Goal: Information Seeking & Learning: Learn about a topic

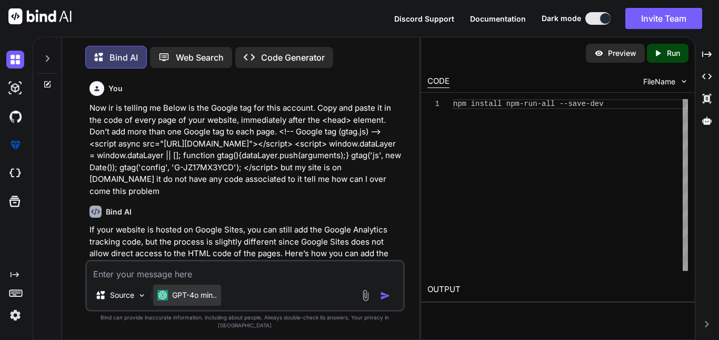
scroll to position [1867, 0]
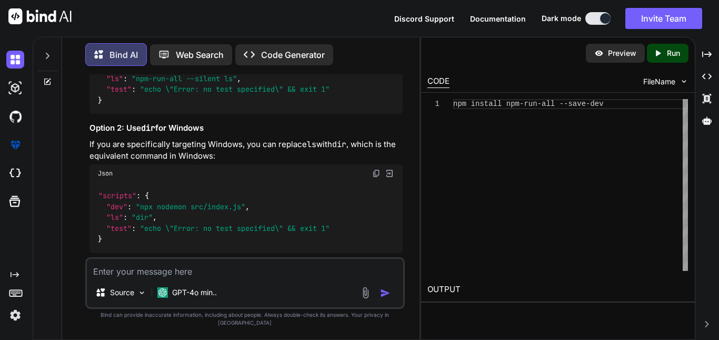
click at [179, 278] on textarea at bounding box center [245, 268] width 316 height 19
type textarea "What is [PERSON_NAME]?"
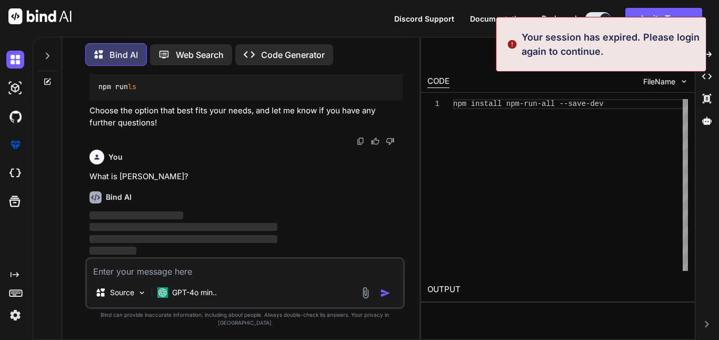
scroll to position [0, 0]
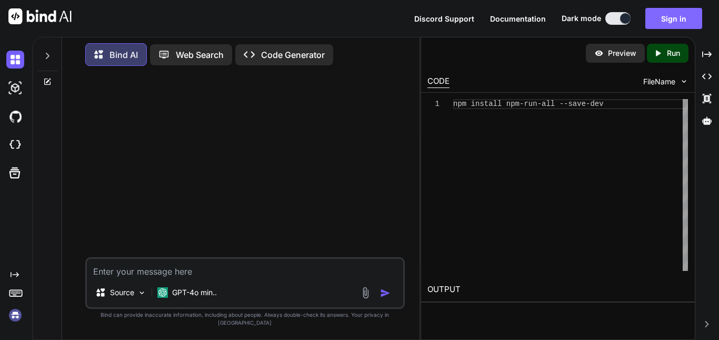
type textarea "What is [PERSON_NAME]?"
click at [674, 16] on button "Sign in" at bounding box center [674, 18] width 57 height 21
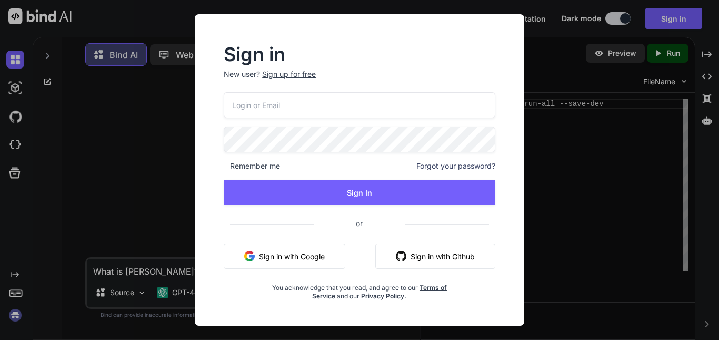
type input "[EMAIL_ADDRESS][DOMAIN_NAME]"
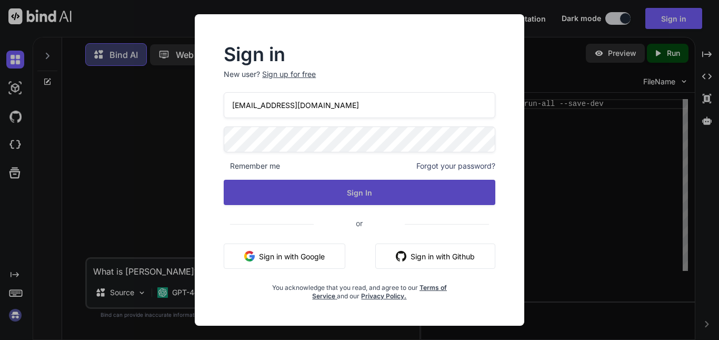
click at [362, 198] on button "Sign In" at bounding box center [360, 192] width 272 height 25
click at [363, 191] on button "Sign In" at bounding box center [360, 192] width 272 height 25
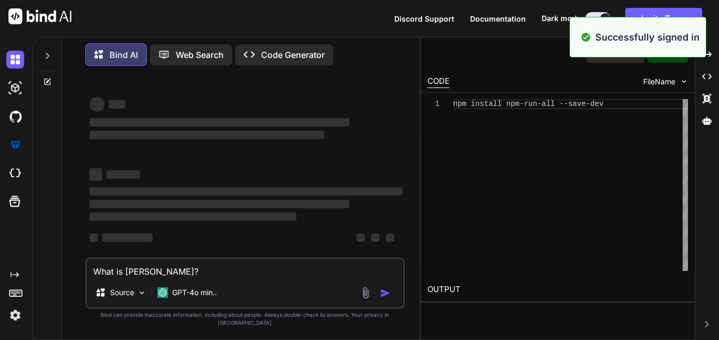
click at [203, 270] on textarea "What is [PERSON_NAME]?" at bounding box center [245, 268] width 316 height 19
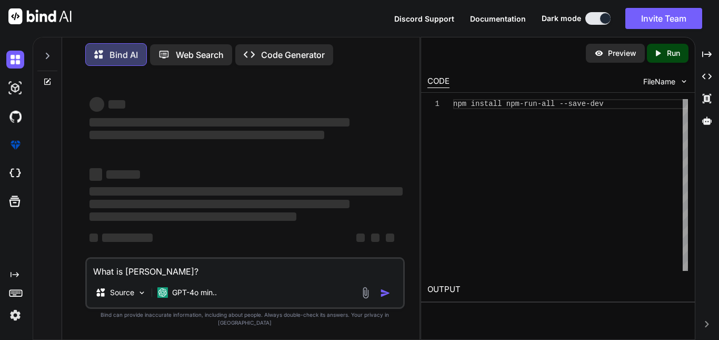
type textarea "What is [PERSON_NAME]?"
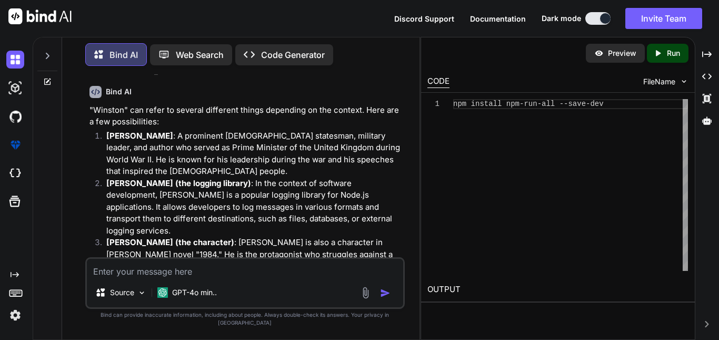
scroll to position [35, 0]
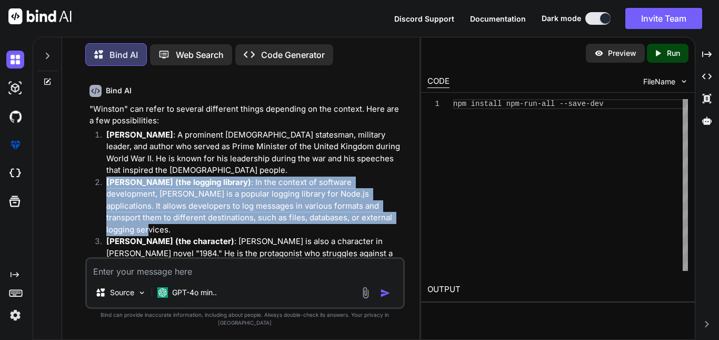
drag, startPoint x: 290, startPoint y: 217, endPoint x: 107, endPoint y: 180, distance: 186.4
click at [107, 180] on p "[PERSON_NAME] (the logging library) : In the context of software development, […" at bounding box center [254, 206] width 296 height 60
copy p "[PERSON_NAME] (the logging library) : In the context of software development, […"
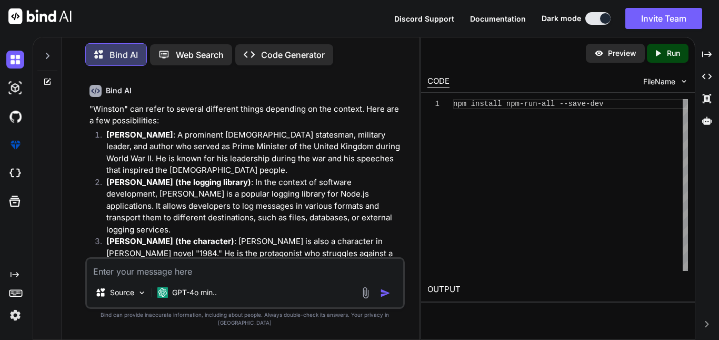
click at [169, 278] on textarea at bounding box center [245, 268] width 316 height 19
paste textarea "[PERSON_NAME] (the logging library): In the context of software development, [P…"
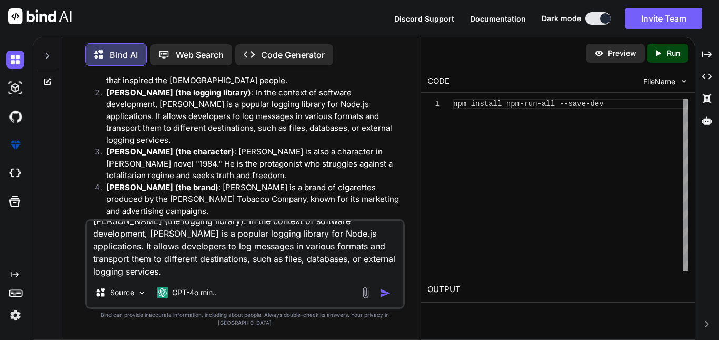
scroll to position [141, 0]
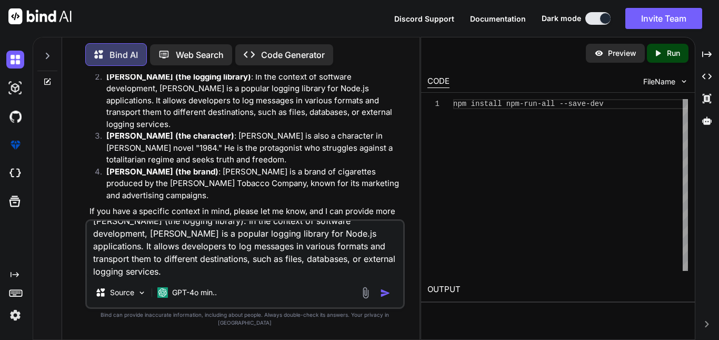
click at [160, 278] on textarea "[PERSON_NAME] (the logging library): In the context of software development, [P…" at bounding box center [245, 249] width 316 height 57
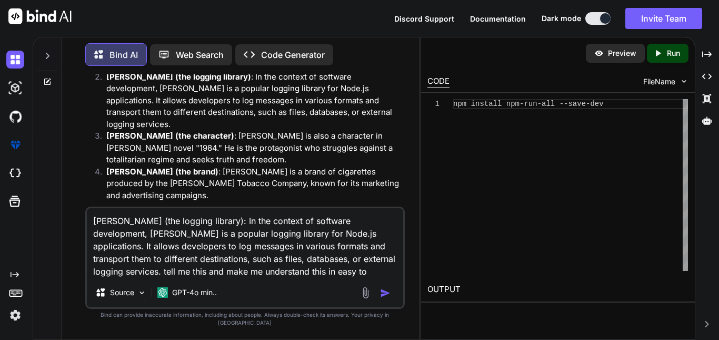
type textarea "[PERSON_NAME] (the logging library): In the context of software development, [P…"
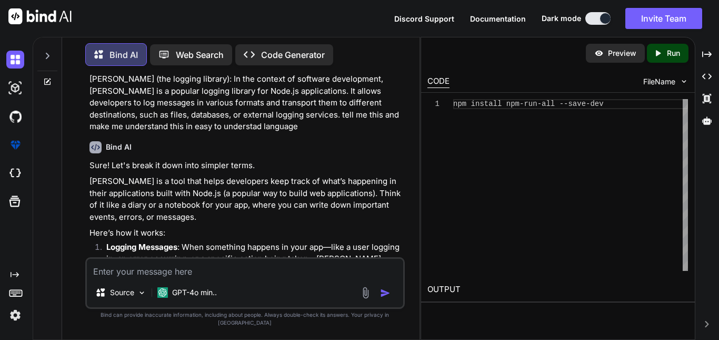
scroll to position [359, 0]
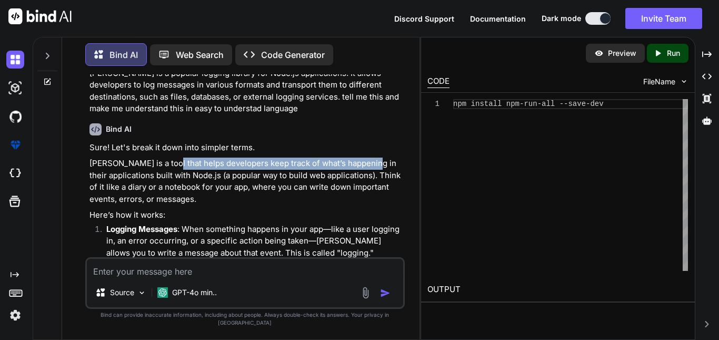
drag, startPoint x: 167, startPoint y: 154, endPoint x: 366, endPoint y: 151, distance: 199.1
click at [366, 157] on p "[PERSON_NAME] is a tool that helps developers keep track of what’s happening in…" at bounding box center [246, 180] width 313 height 47
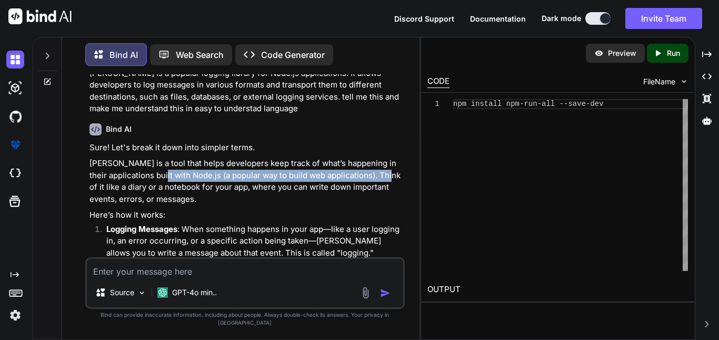
drag, startPoint x: 166, startPoint y: 164, endPoint x: 393, endPoint y: 160, distance: 227.0
click at [393, 160] on p "[PERSON_NAME] is a tool that helps developers keep track of what’s happening in…" at bounding box center [246, 180] width 313 height 47
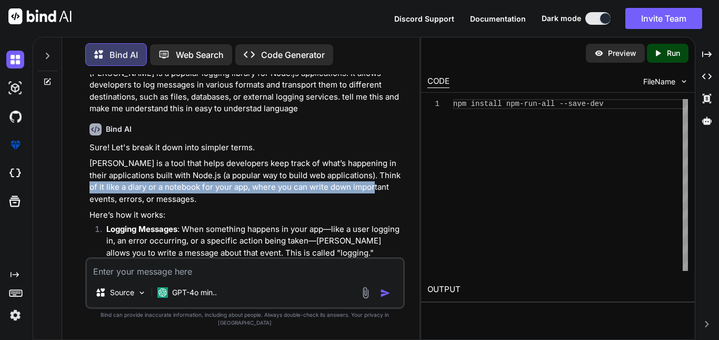
drag, startPoint x: 90, startPoint y: 175, endPoint x: 378, endPoint y: 176, distance: 288.1
click at [378, 176] on p "[PERSON_NAME] is a tool that helps developers keep track of what’s happening in…" at bounding box center [246, 180] width 313 height 47
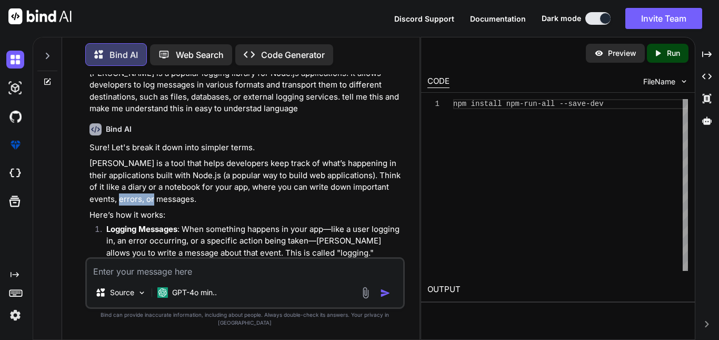
drag, startPoint x: 112, startPoint y: 187, endPoint x: 149, endPoint y: 188, distance: 36.4
click at [149, 188] on p "[PERSON_NAME] is a tool that helps developers keep track of what’s happening in…" at bounding box center [246, 180] width 313 height 47
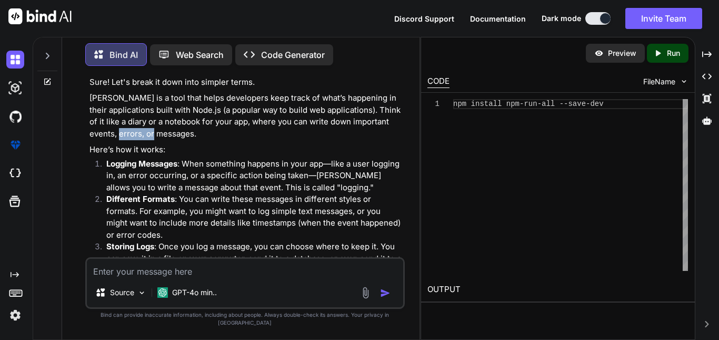
scroll to position [429, 0]
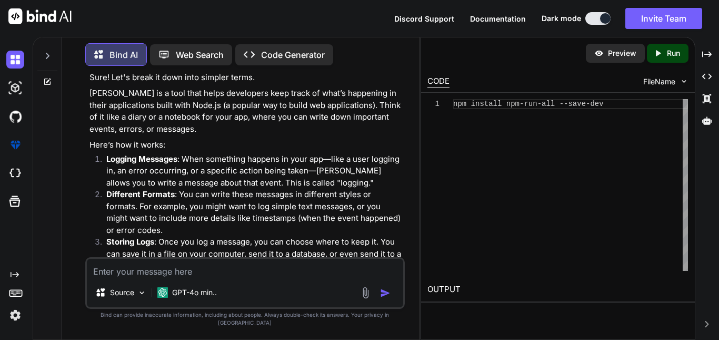
click at [190, 139] on p "Here’s how it works:" at bounding box center [246, 145] width 313 height 12
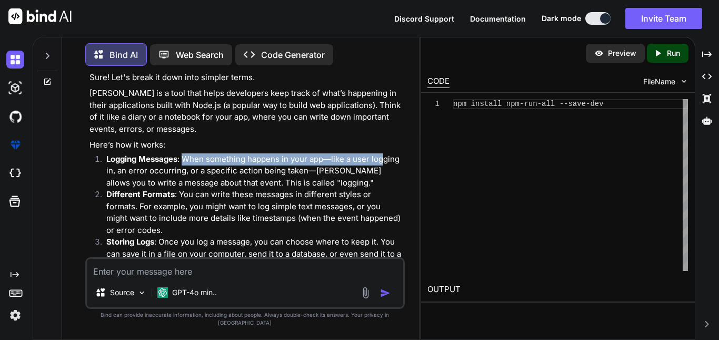
drag, startPoint x: 188, startPoint y: 147, endPoint x: 386, endPoint y: 144, distance: 198.0
click at [386, 153] on p "Logging Messages : When something happens in your app—like a user logging in, a…" at bounding box center [254, 171] width 296 height 36
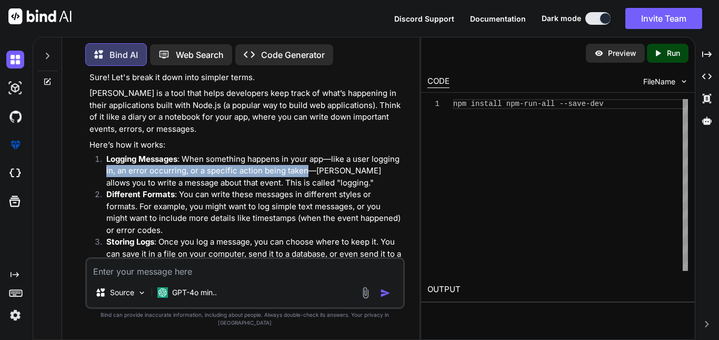
drag, startPoint x: 107, startPoint y: 161, endPoint x: 306, endPoint y: 160, distance: 199.1
click at [306, 160] on p "Logging Messages : When something happens in your app—like a user logging in, a…" at bounding box center [254, 171] width 296 height 36
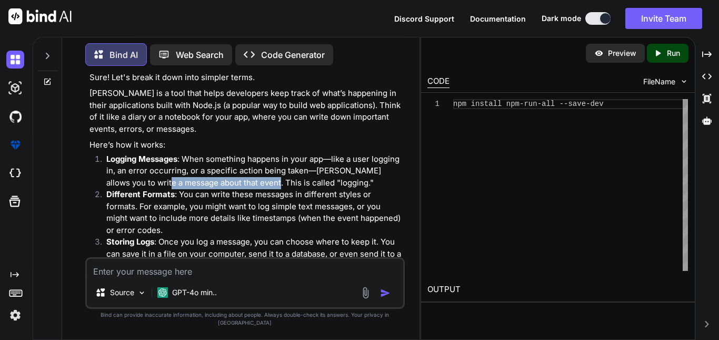
drag, startPoint x: 144, startPoint y: 169, endPoint x: 250, endPoint y: 169, distance: 105.8
click at [250, 169] on p "Logging Messages : When something happens in your app—like a user logging in, a…" at bounding box center [254, 171] width 296 height 36
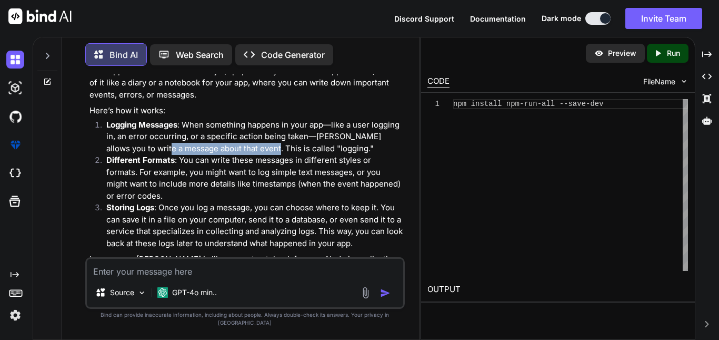
scroll to position [464, 0]
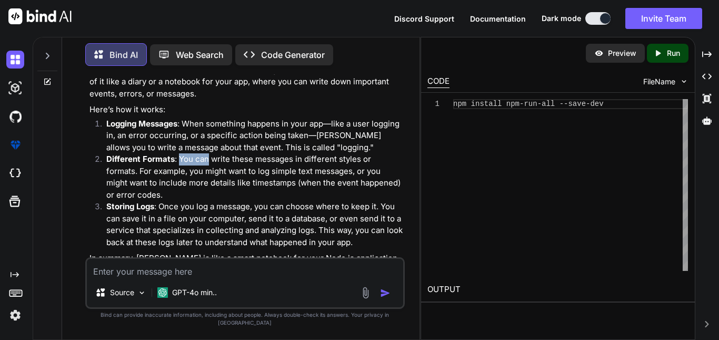
drag, startPoint x: 177, startPoint y: 146, endPoint x: 209, endPoint y: 147, distance: 32.1
click at [209, 153] on p "Different Formats : You can write these messages in different styles or formats…" at bounding box center [254, 176] width 296 height 47
click at [213, 183] on p "Different Formats : You can write these messages in different styles or formats…" at bounding box center [254, 176] width 296 height 47
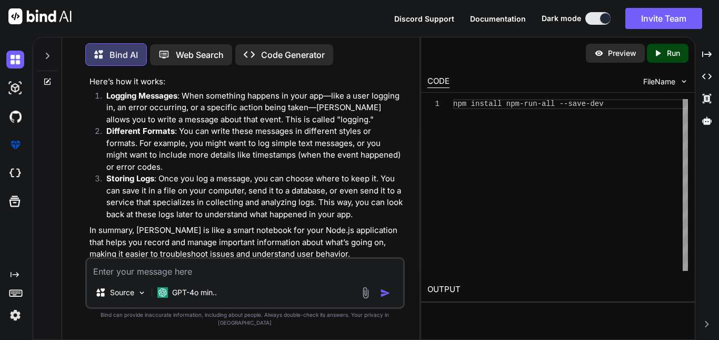
scroll to position [494, 0]
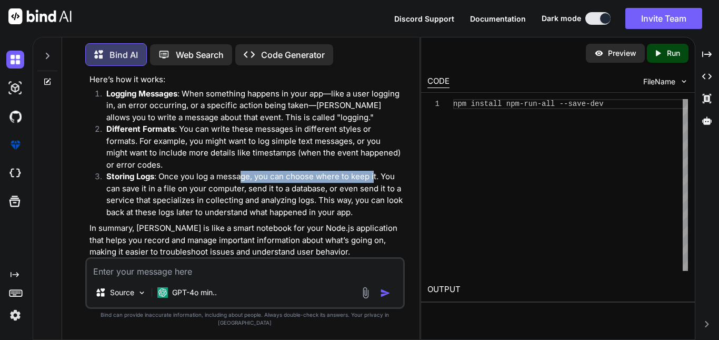
drag, startPoint x: 240, startPoint y: 167, endPoint x: 375, endPoint y: 166, distance: 134.8
click at [375, 171] on p "Storing Logs : Once you log a message, you can choose where to keep it. You can…" at bounding box center [254, 194] width 296 height 47
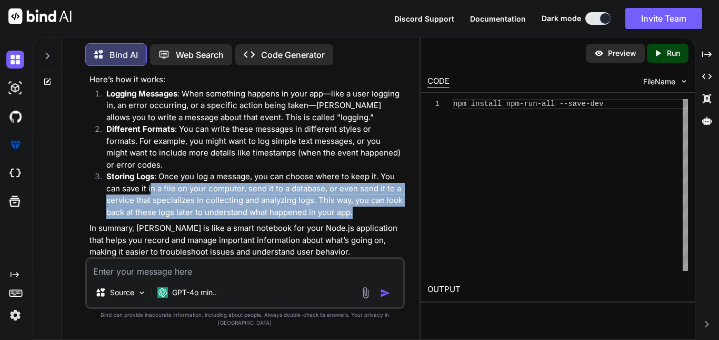
drag, startPoint x: 151, startPoint y: 173, endPoint x: 377, endPoint y: 202, distance: 227.8
click at [377, 202] on p "Storing Logs : Once you log a message, you can choose where to keep it. You can…" at bounding box center [254, 194] width 296 height 47
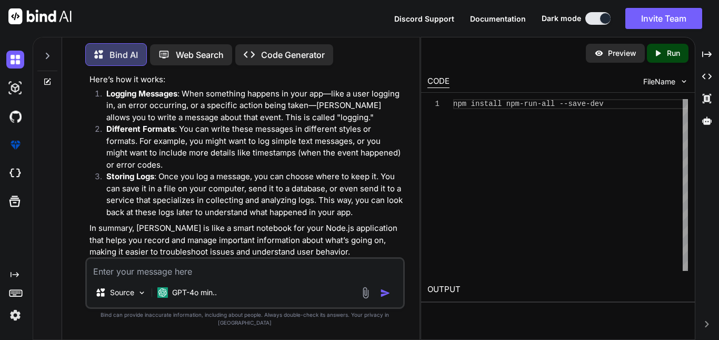
click at [159, 278] on textarea at bounding box center [245, 268] width 316 height 19
type textarea "I want to integrate this data to something that I can make live bar"
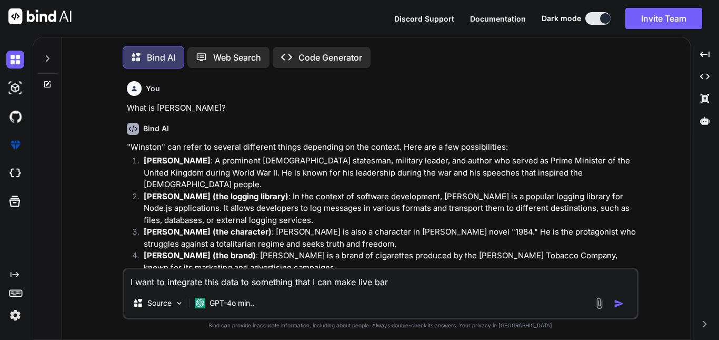
type textarea "x"
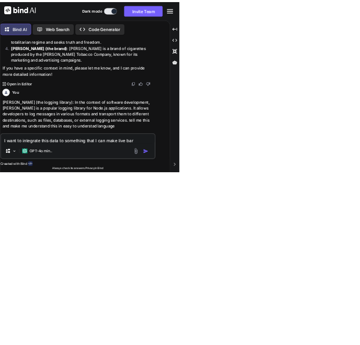
scroll to position [303, 0]
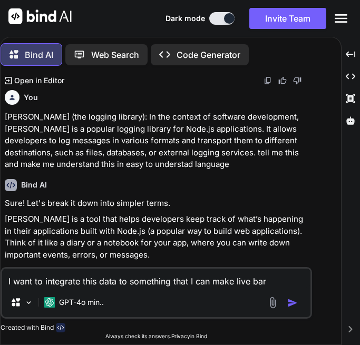
drag, startPoint x: 220, startPoint y: 283, endPoint x: 6, endPoint y: 286, distance: 213.8
click at [6, 286] on textarea "I want to integrate this data to something that I can make live bar" at bounding box center [156, 278] width 308 height 19
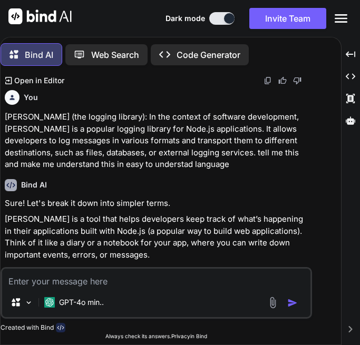
click at [53, 281] on textarea at bounding box center [156, 278] width 308 height 19
paste textarea "label({ label: 'right meow!' }),"
click at [174, 279] on textarea "label({ label: 'right meow!' })," at bounding box center [156, 278] width 308 height 19
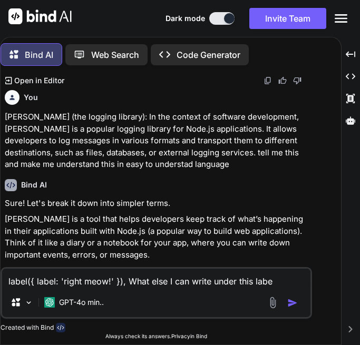
type textarea "label({ label: 'right meow!' }), What else I can write under this label"
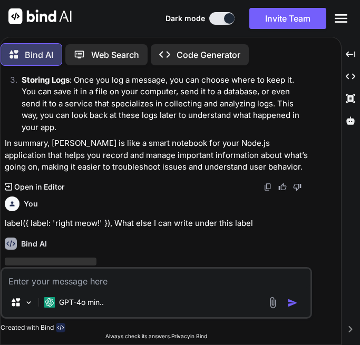
scroll to position [615, 0]
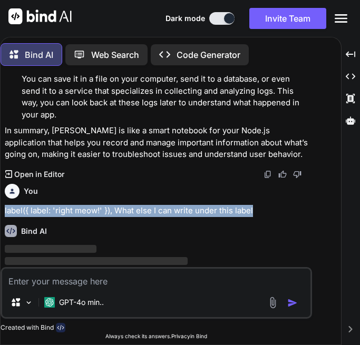
drag, startPoint x: 260, startPoint y: 186, endPoint x: 3, endPoint y: 186, distance: 257.5
click at [3, 186] on div "You What is winston? Bind AI "Winston" can refer to several different things de…" at bounding box center [157, 170] width 309 height 193
copy p "label({ label: 'right meow!' }), What else I can write under this label"
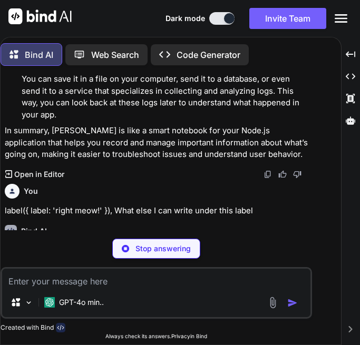
click at [46, 282] on textarea at bounding box center [156, 278] width 308 height 19
paste textarea "label({ label: 'right meow!' }), What else I can write under this label"
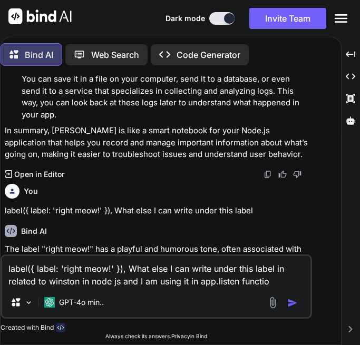
type textarea "label({ label: 'right meow!' }), What else I can write under this label in rela…"
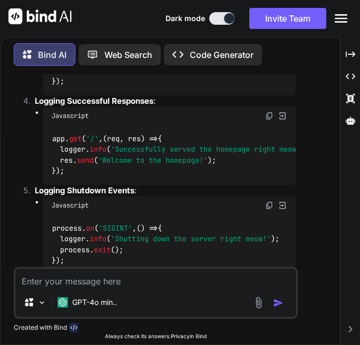
scroll to position [1446, 0]
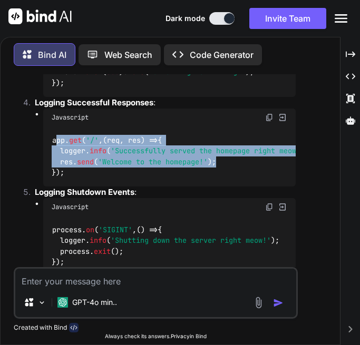
drag, startPoint x: 57, startPoint y: 144, endPoint x: 221, endPoint y: 159, distance: 164.4
click at [221, 159] on div "app. get ( '/' , ( req, res ) => { logger. info ( 'Successfully served the home…" at bounding box center [169, 156] width 253 height 60
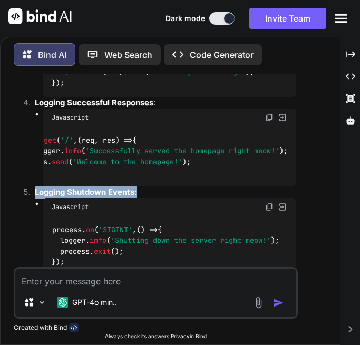
scroll to position [0, 0]
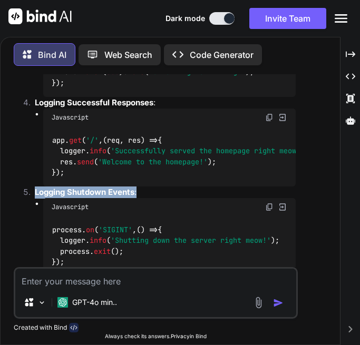
drag, startPoint x: 180, startPoint y: 193, endPoint x: 137, endPoint y: 187, distance: 42.5
click at [137, 187] on ol "Logging Server Start : Javascript logger. info ( 'Server is starting right meow…" at bounding box center [157, 141] width 278 height 541
click at [133, 174] on div "app. get ( '/' , ( req, res ) => { logger. info ( 'Successfully served the home…" at bounding box center [169, 156] width 253 height 60
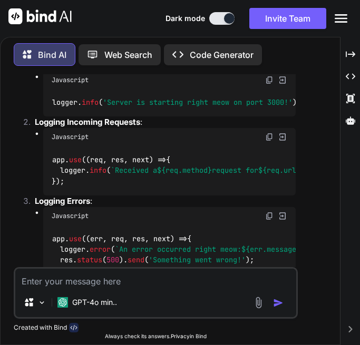
scroll to position [1271, 0]
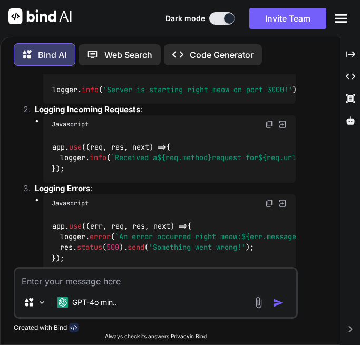
click at [90, 279] on textarea at bounding box center [155, 278] width 281 height 19
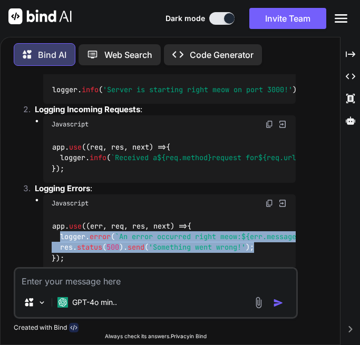
drag, startPoint x: 57, startPoint y: 227, endPoint x: 264, endPoint y: 235, distance: 206.6
click at [264, 235] on div "app. use ( ( err, req, res, next ) => { logger. error ( `An error occurred righ…" at bounding box center [169, 242] width 253 height 60
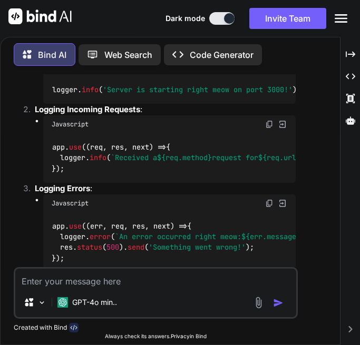
click at [191, 212] on div "app. use ( ( err, req, res, next ) => { logger. error ( `An error occurred righ…" at bounding box center [169, 242] width 253 height 60
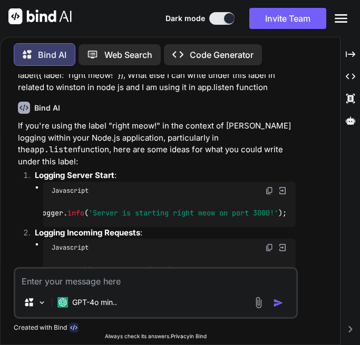
scroll to position [0, 0]
click at [156, 284] on textarea at bounding box center [155, 278] width 281 height 19
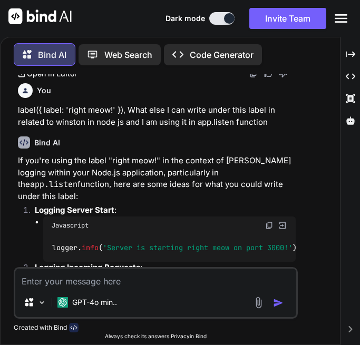
scroll to position [1200, 0]
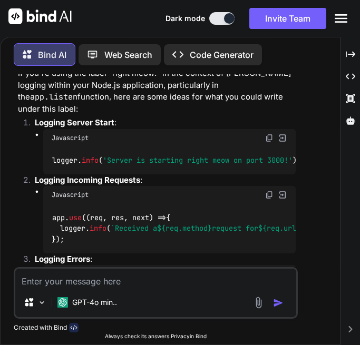
click at [147, 283] on textarea at bounding box center [155, 278] width 281 height 19
paste textarea "I want to integrate this data to something that I can make live bar"
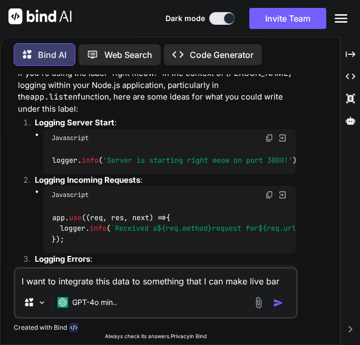
type textarea "I want to integrate this data to something that I can make live bar"
click at [275, 300] on img "button" at bounding box center [278, 303] width 11 height 11
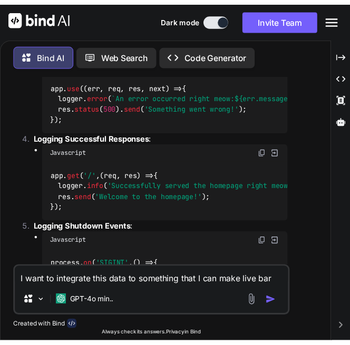
scroll to position [1402, 0]
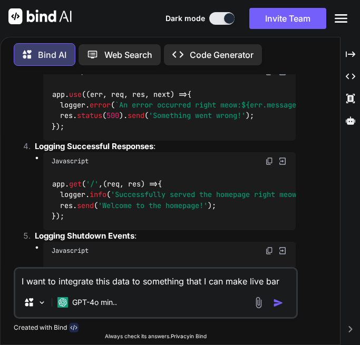
click at [329, 256] on div "Bind AI Web Search Created with Pixso. Code Generator You What is winston? Bind…" at bounding box center [170, 190] width 339 height 310
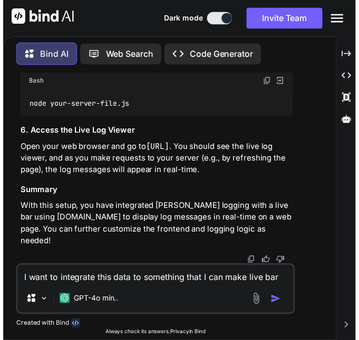
scroll to position [3157, 0]
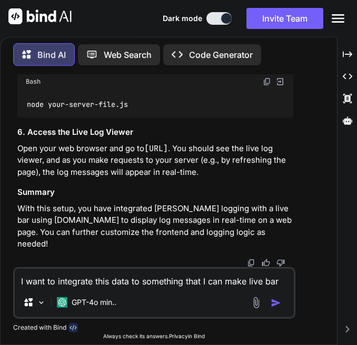
click at [181, 110] on div "node your-server-file.js" at bounding box center [154, 104] width 275 height 27
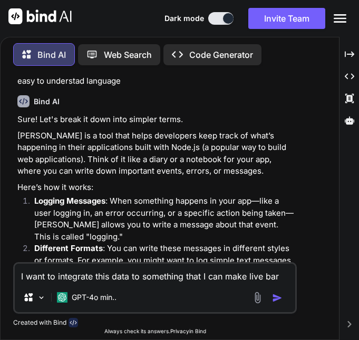
scroll to position [402, 0]
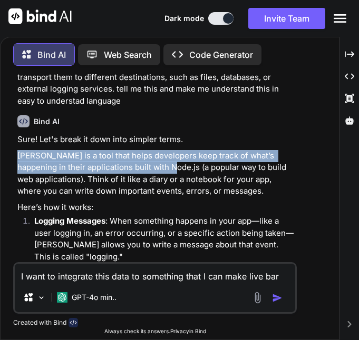
drag, startPoint x: 19, startPoint y: 132, endPoint x: 147, endPoint y: 144, distance: 129.1
click at [147, 150] on p "[PERSON_NAME] is a tool that helps developers keep track of what’s happening in…" at bounding box center [155, 173] width 277 height 47
copy p "Winston is a tool that helps developers keep track of what’s happening in their…"
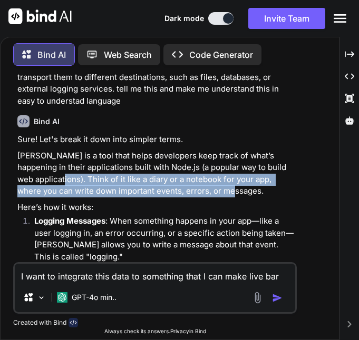
drag, startPoint x: 68, startPoint y: 154, endPoint x: 236, endPoint y: 165, distance: 168.3
click at [236, 165] on p "[PERSON_NAME] is a tool that helps developers keep track of what’s happening in…" at bounding box center [155, 173] width 277 height 47
copy p "Think of it like a diary or a notebook for your app, where you can write down i…"
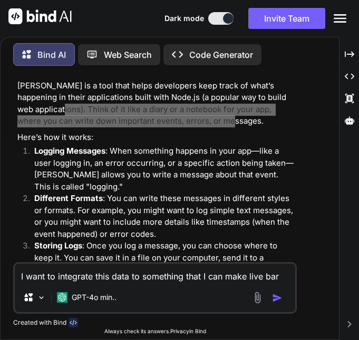
scroll to position [489, 0]
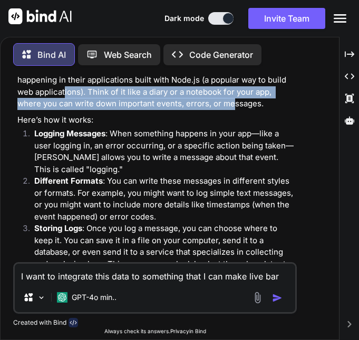
click at [33, 128] on li "Logging Messages : When something happens in your app—like a user logging in, a…" at bounding box center [160, 151] width 269 height 47
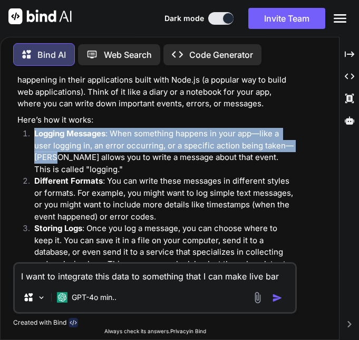
drag, startPoint x: 22, startPoint y: 108, endPoint x: 57, endPoint y: 137, distance: 45.6
click at [57, 137] on ol "Logging Messages : When something happens in your app—like a user logging in, a…" at bounding box center [155, 205] width 277 height 154
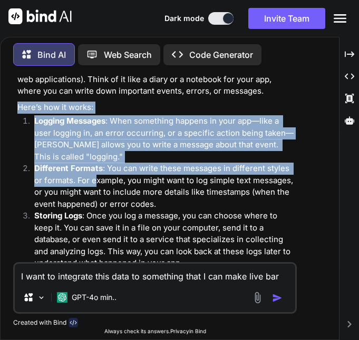
scroll to position [542, 0]
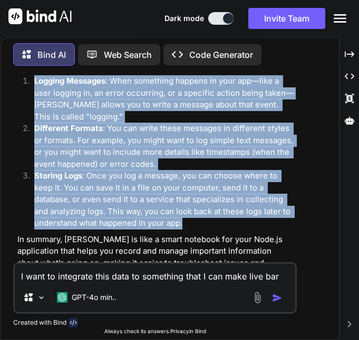
drag, startPoint x: 17, startPoint y: 96, endPoint x: 190, endPoint y: 197, distance: 200.4
click at [190, 197] on div "You What is winston? Bind AI "Winston" can refer to several different things de…" at bounding box center [155, 168] width 281 height 188
copy div "Here’s how it works: Logging Messages : When something happens in your app—like…"
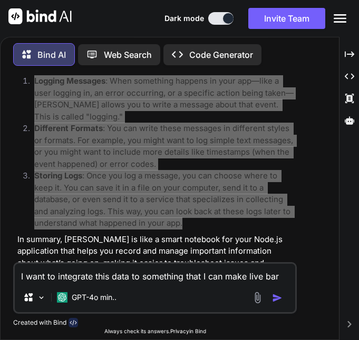
scroll to position [577, 0]
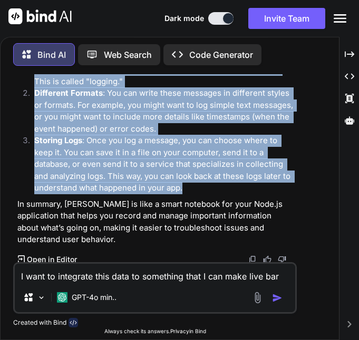
click at [229, 170] on p "Storing Logs : Once you log a message, you can choose where to keep it. You can…" at bounding box center [164, 165] width 260 height 60
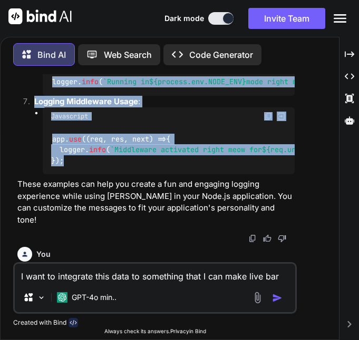
scroll to position [1700, 0]
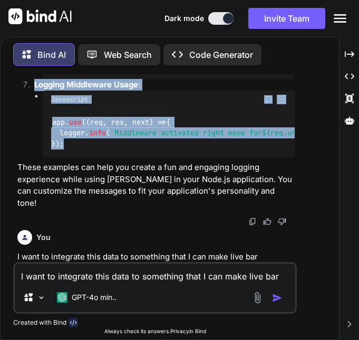
drag, startPoint x: 31, startPoint y: 112, endPoint x: 120, endPoint y: 180, distance: 111.5
copy ol "Logging Server Start : Javascript logger. info ( 'Server is starting right meow…"
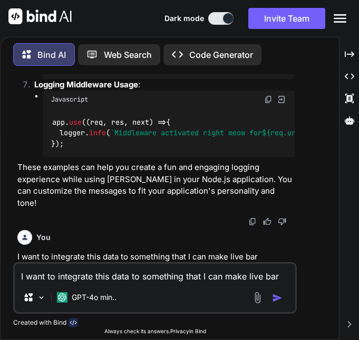
click at [111, 272] on textarea "I want to integrate this data to something that I can make live bar" at bounding box center [155, 273] width 280 height 19
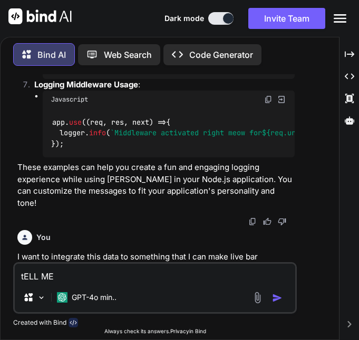
type textarea "tELL"
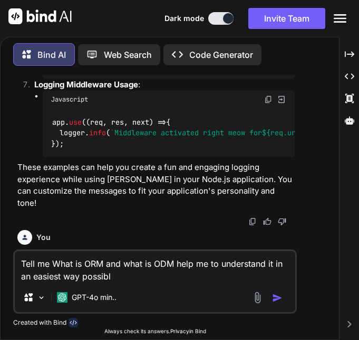
type textarea "Tell me What is ORM and what is ODM help me to understand it in an easiest way …"
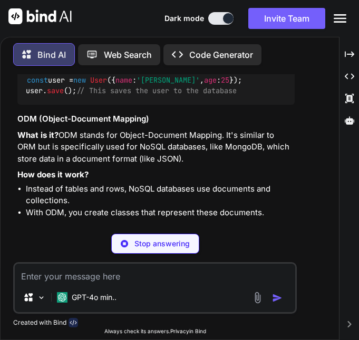
scroll to position [3426, 0]
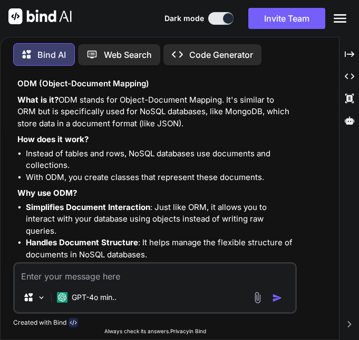
drag, startPoint x: 19, startPoint y: 101, endPoint x: 150, endPoint y: 209, distance: 169.5
click at [150, 209] on div "Sure! Let's break down ORM and ODM in simple terms. ORM (Object-Relational Mapp…" at bounding box center [155, 89] width 277 height 761
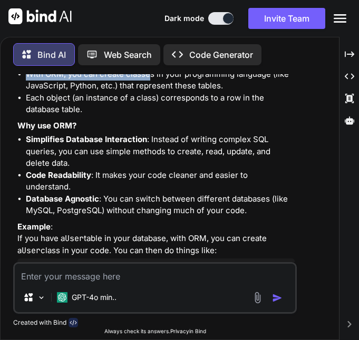
scroll to position [3180, 0]
